Goal: Task Accomplishment & Management: Use online tool/utility

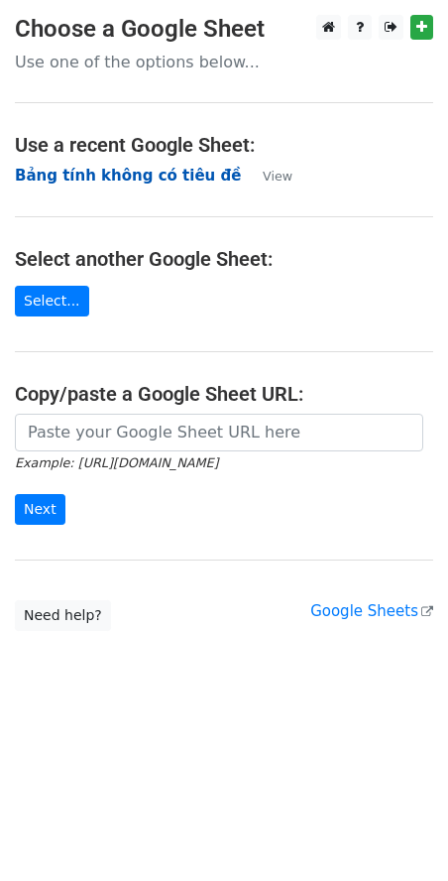
click at [135, 168] on strong "Bảng tính không có tiêu đề" at bounding box center [128, 176] width 226 height 18
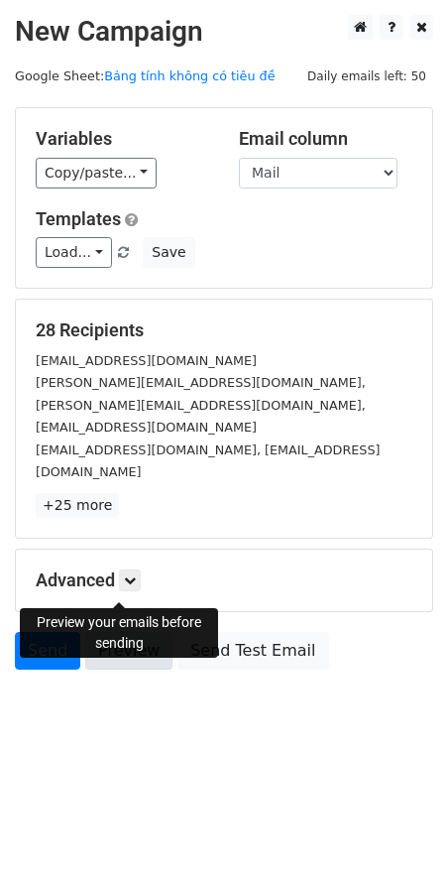
click at [129, 632] on link "Preview" at bounding box center [128, 651] width 87 height 38
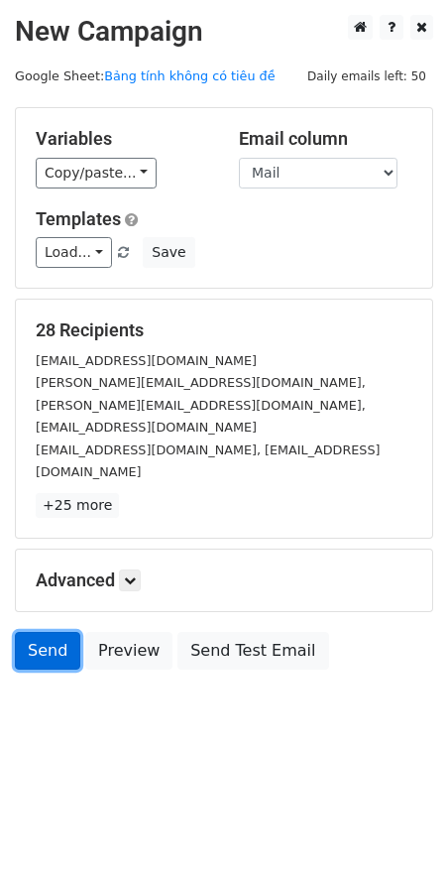
click at [44, 632] on link "Send" at bounding box center [47, 651] width 65 height 38
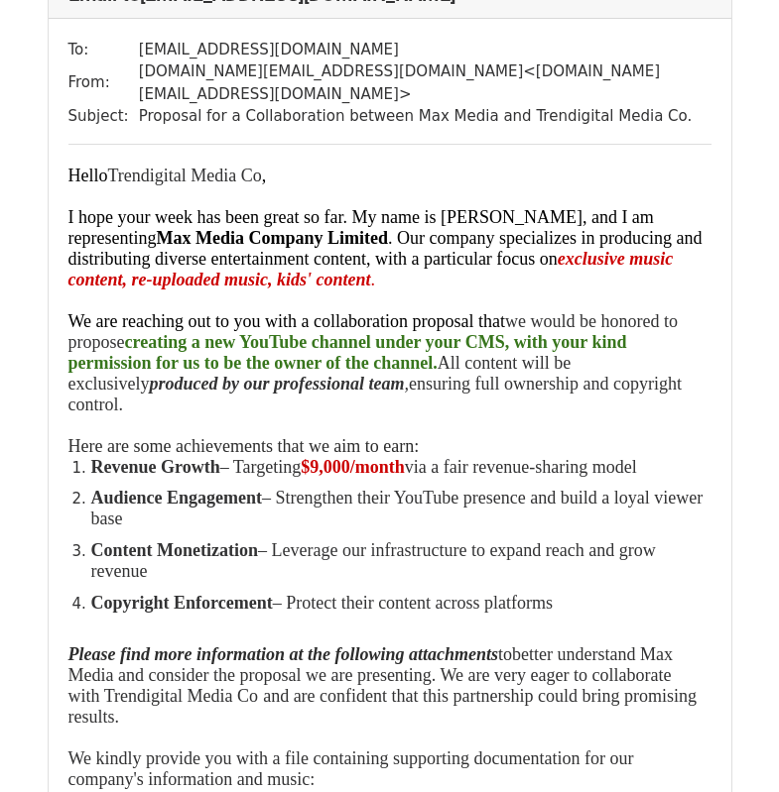
scroll to position [298, 0]
